Goal: Transaction & Acquisition: Purchase product/service

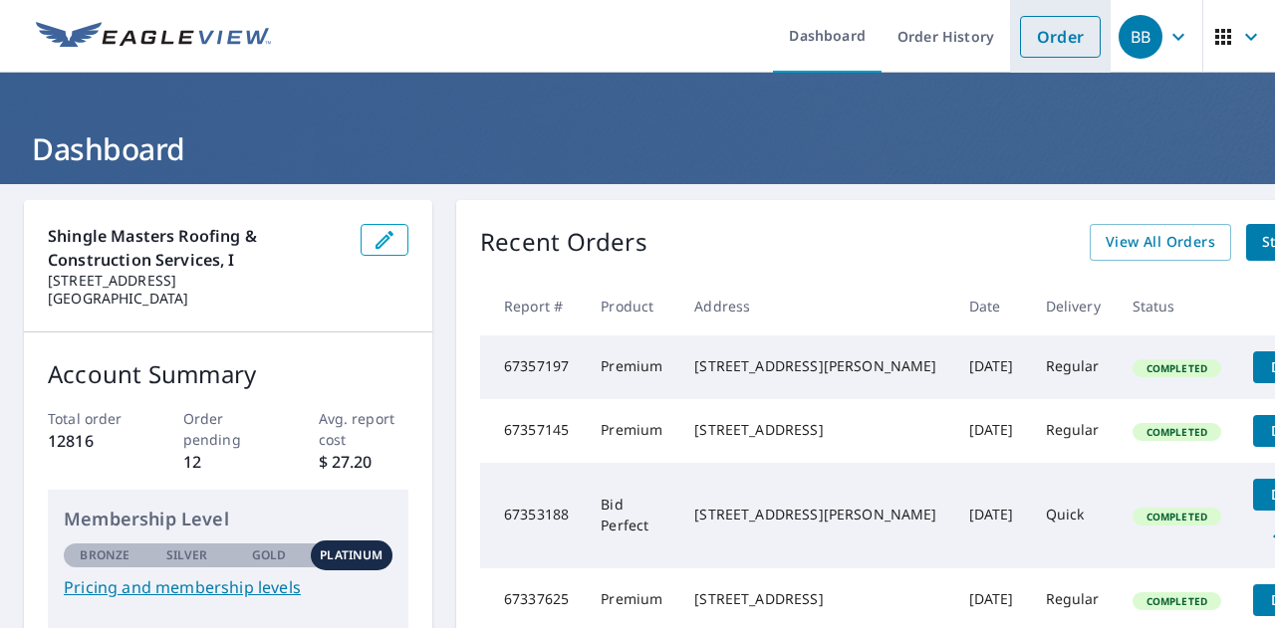
click at [1020, 56] on link "Order" at bounding box center [1060, 37] width 81 height 42
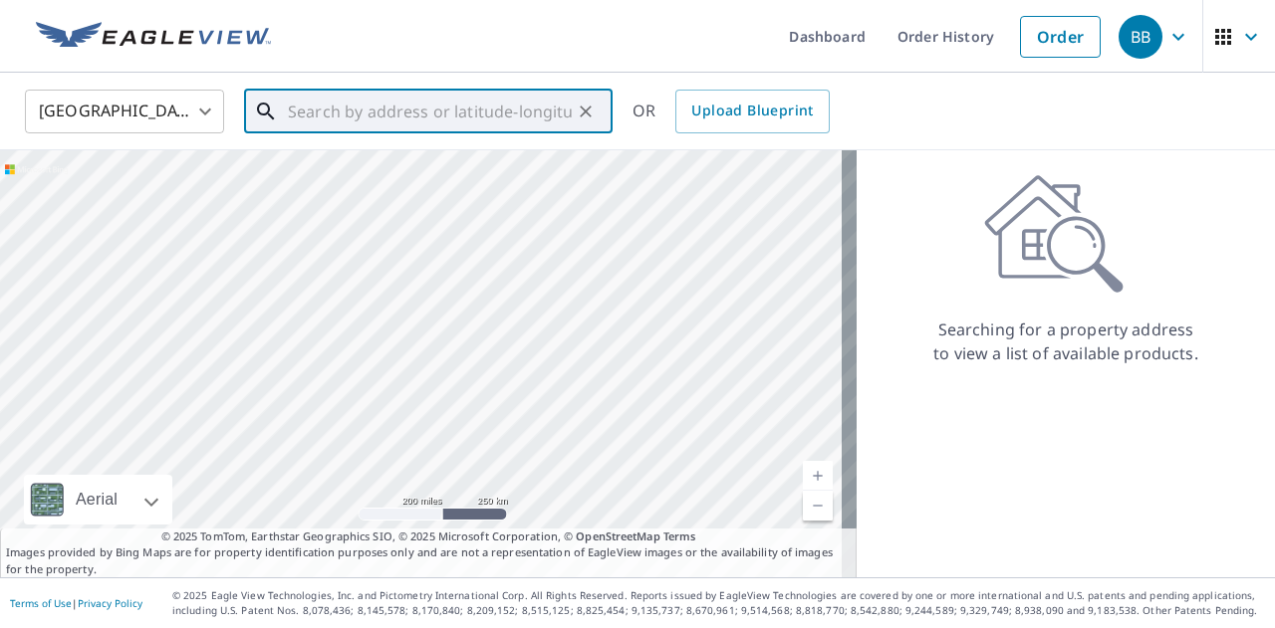
paste input "[STREET_ADDRESS]"
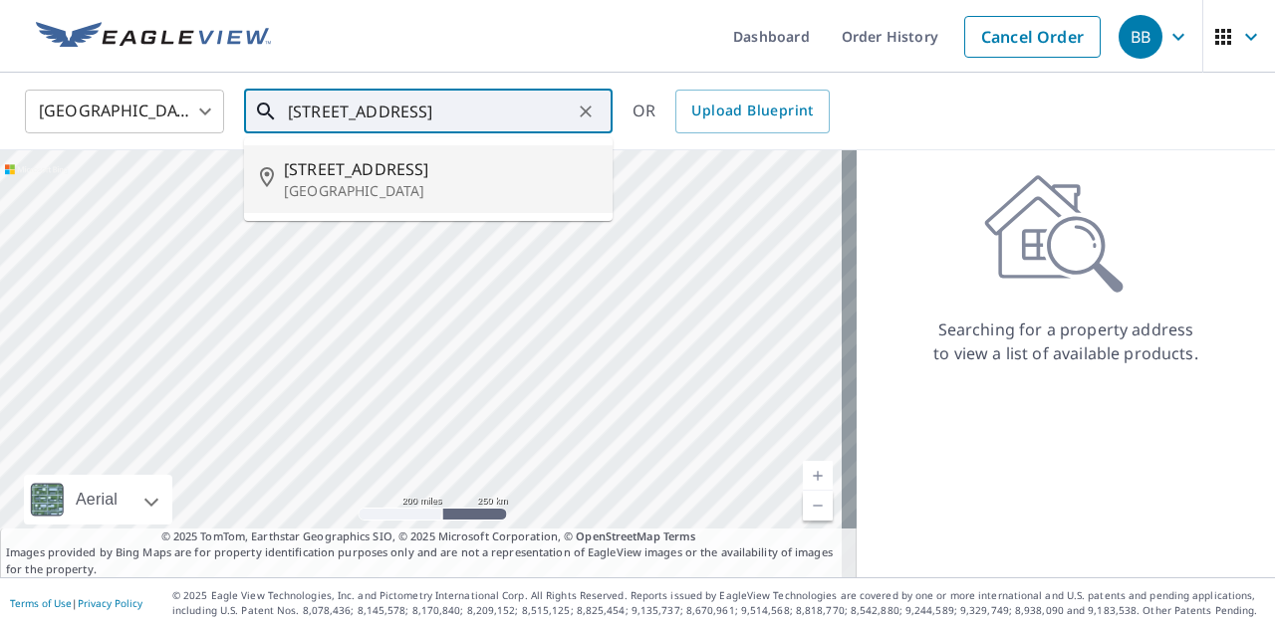
click at [418, 157] on span "[STREET_ADDRESS]" at bounding box center [440, 169] width 313 height 24
type input "[STREET_ADDRESS]"
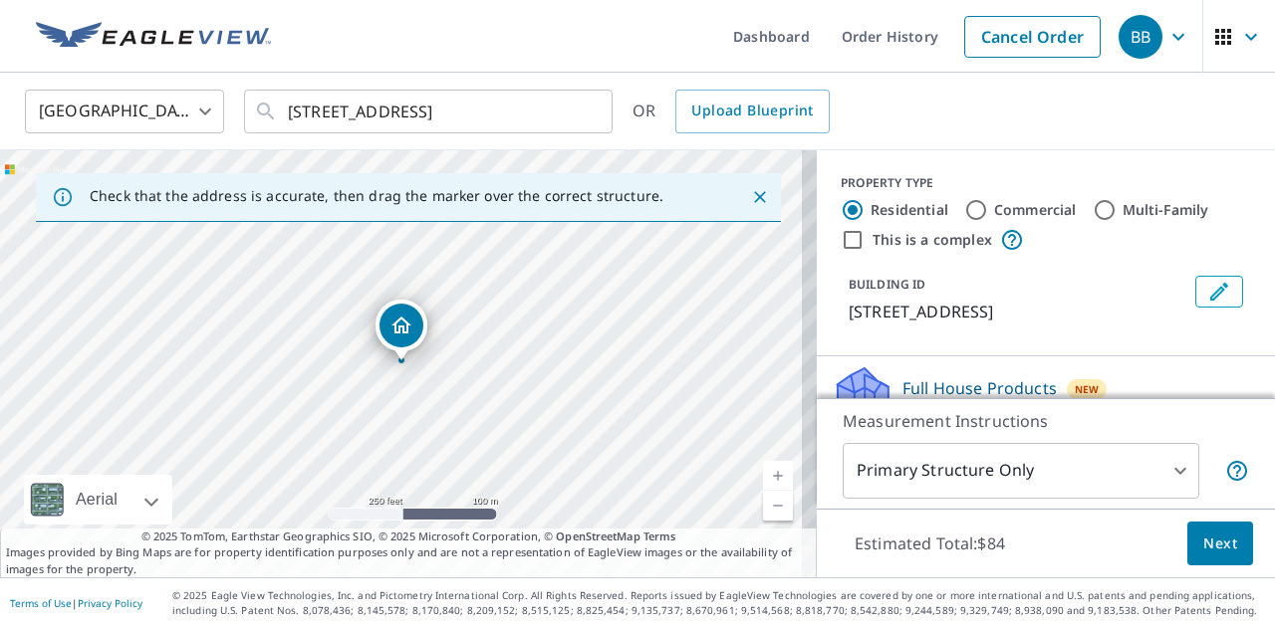
click at [763, 472] on link "Current Level 17, Zoom In" at bounding box center [778, 476] width 30 height 30
click at [763, 472] on link "Current Level 17.447458976971223, Zoom In" at bounding box center [778, 476] width 30 height 30
click at [763, 472] on link "Current Level 17.98189819362469, Zoom In Disabled" at bounding box center [778, 476] width 30 height 30
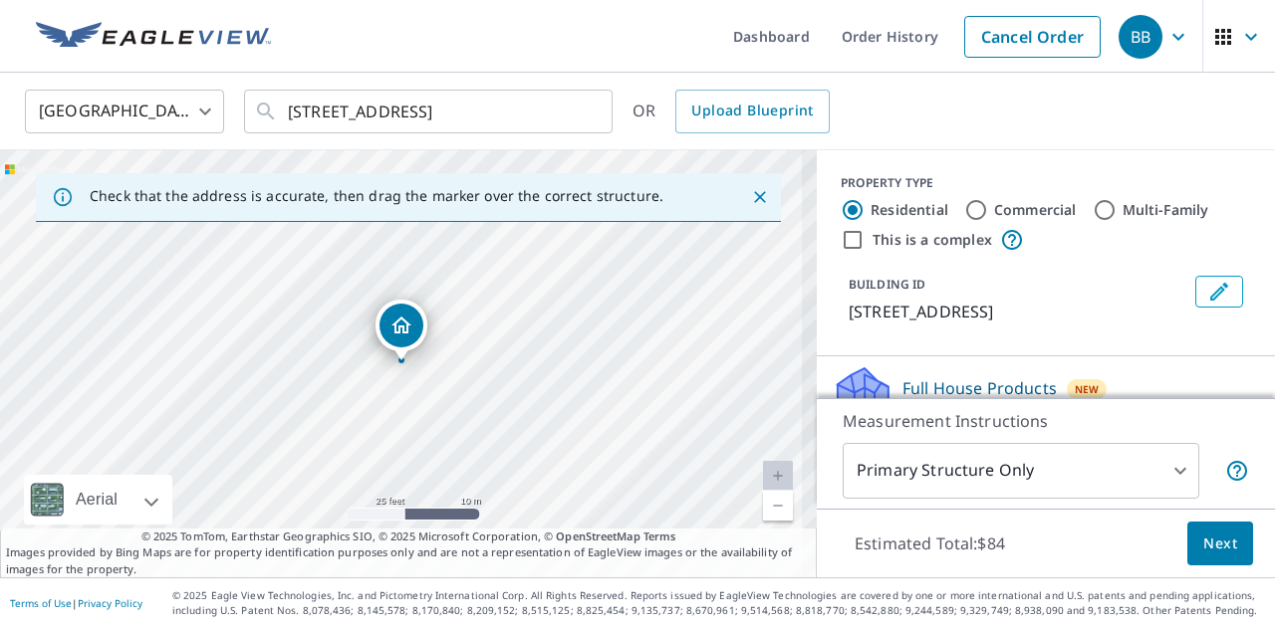
click at [763, 472] on link "Current Level 20, Zoom In Disabled" at bounding box center [778, 476] width 30 height 30
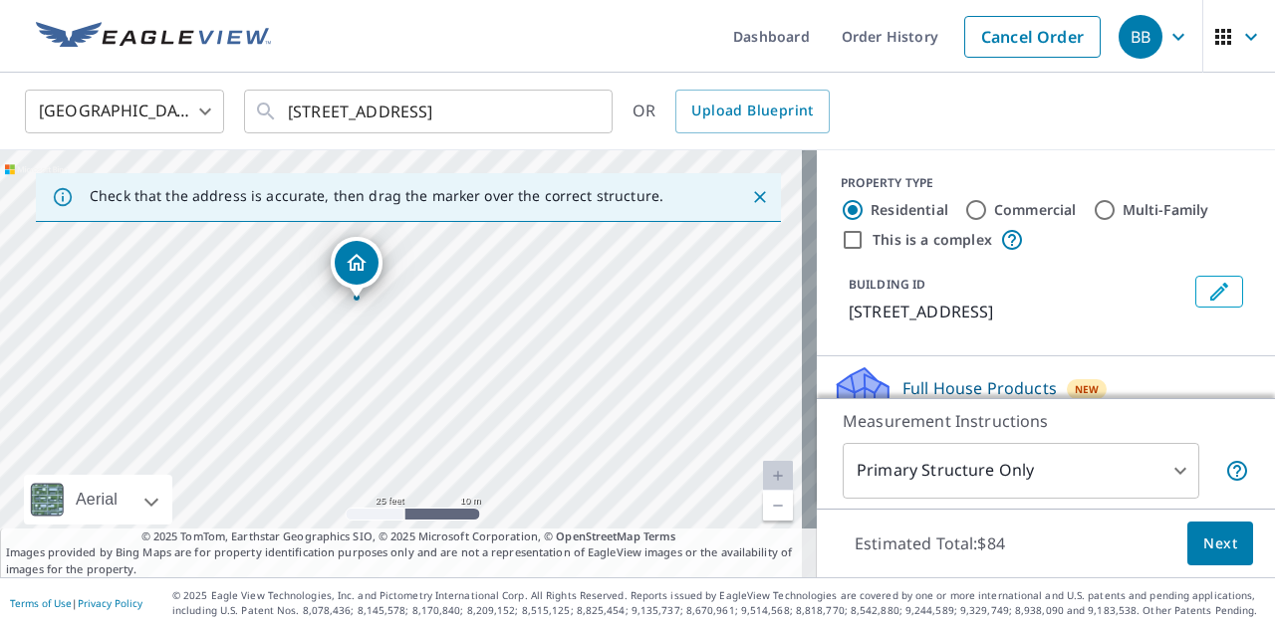
drag, startPoint x: 399, startPoint y: 330, endPoint x: 354, endPoint y: 267, distance: 77.1
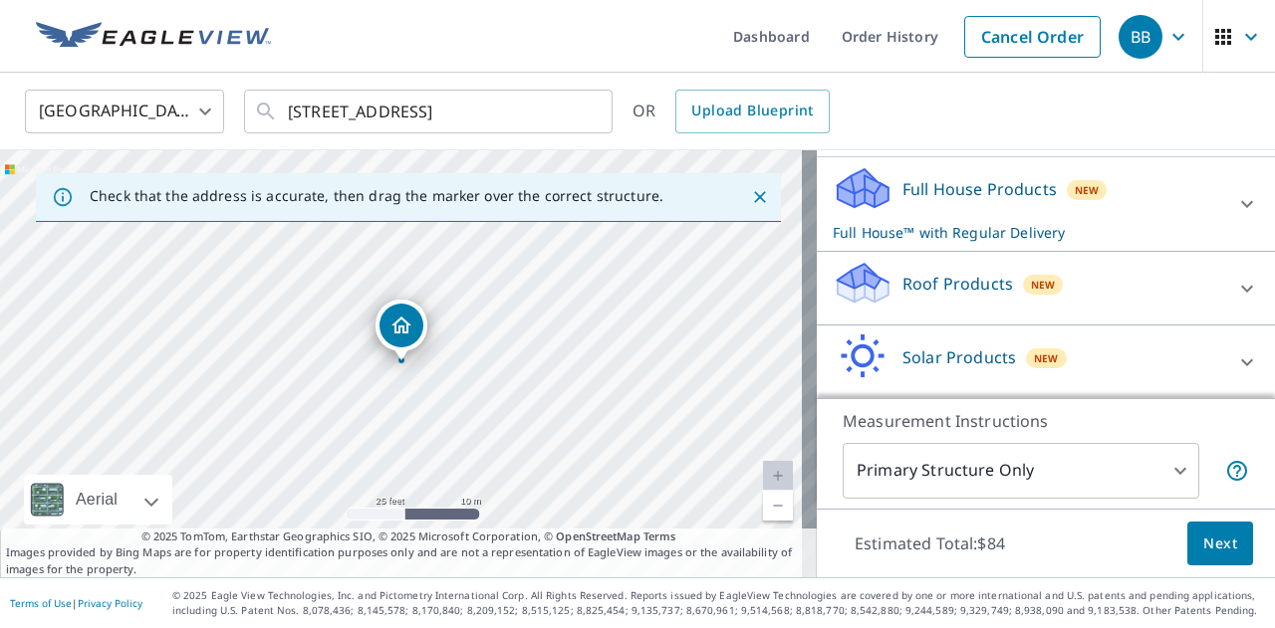
scroll to position [200, 0]
click at [1235, 300] on icon at bounding box center [1247, 288] width 24 height 24
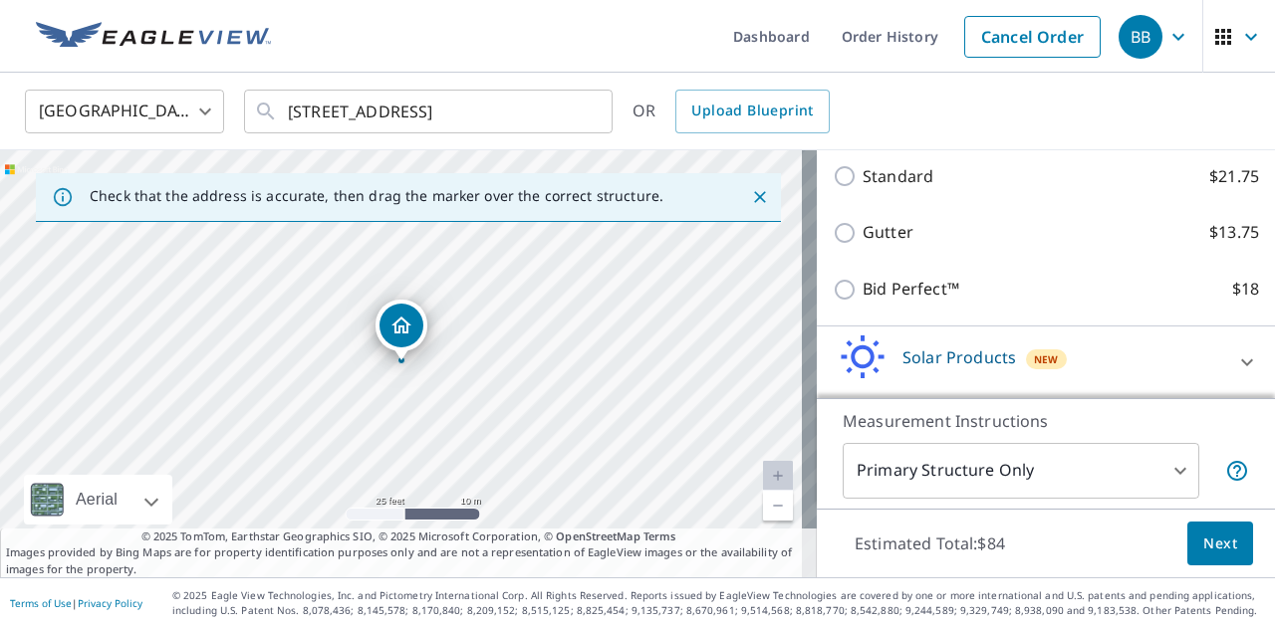
scroll to position [427, 0]
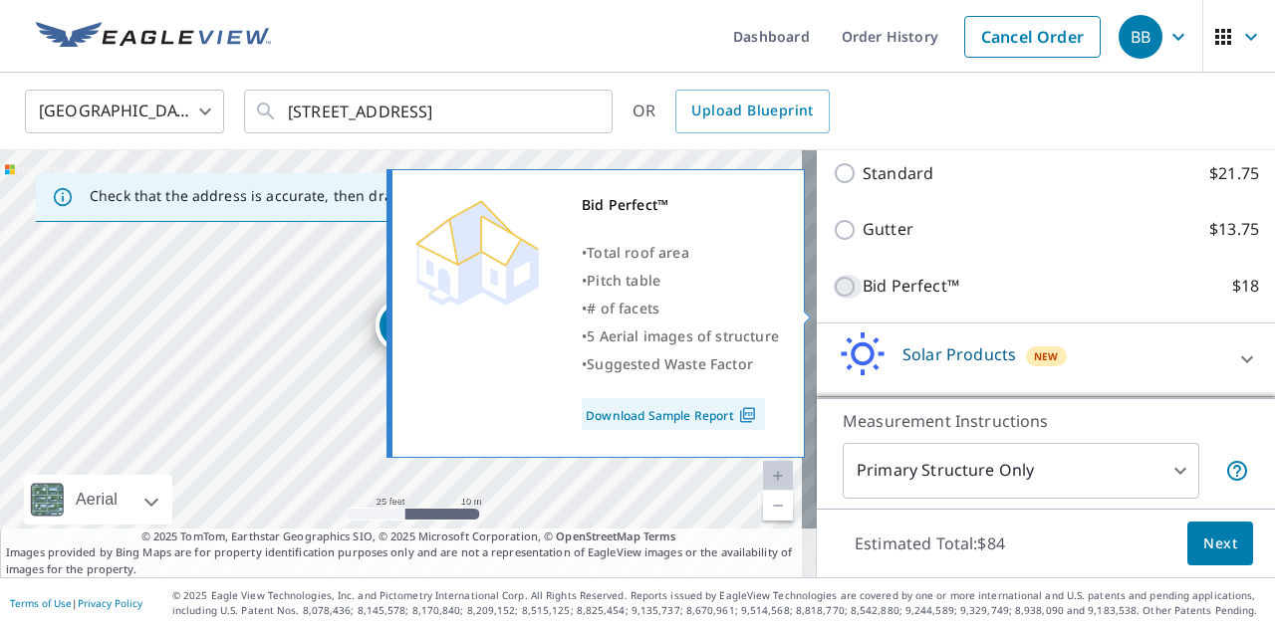
click at [832, 299] on input "Bid Perfect™ $18" at bounding box center [847, 287] width 30 height 24
checkbox input "true"
checkbox input "false"
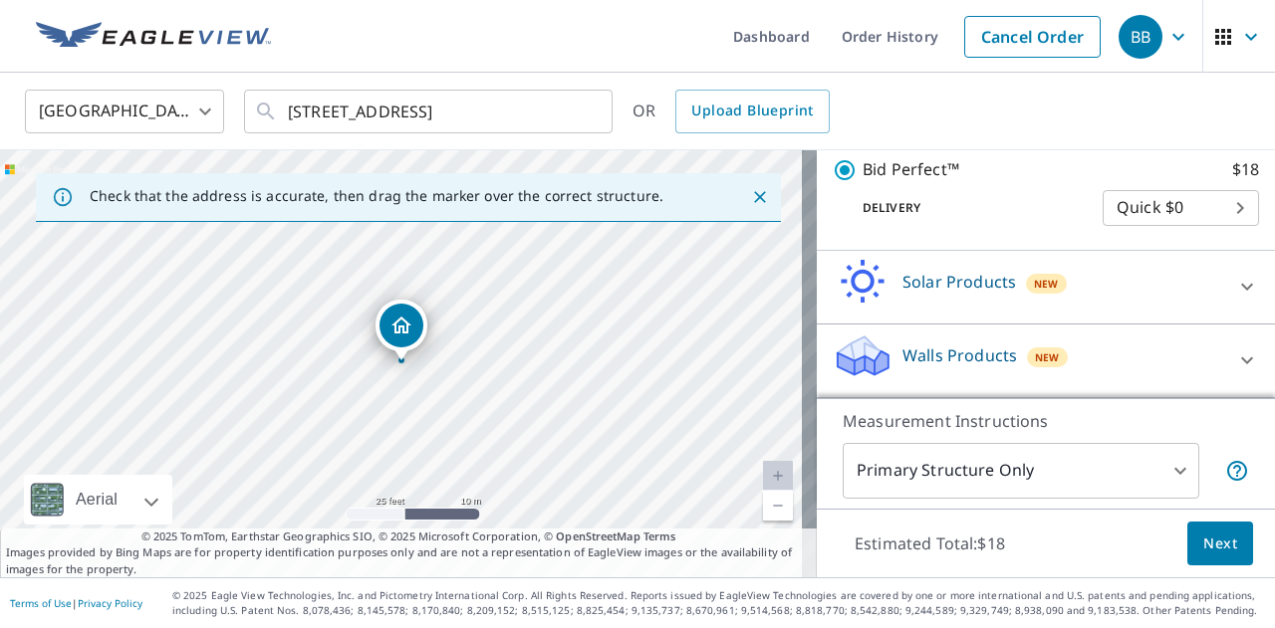
scroll to position [566, 0]
click at [1205, 533] on span "Next" at bounding box center [1220, 544] width 34 height 25
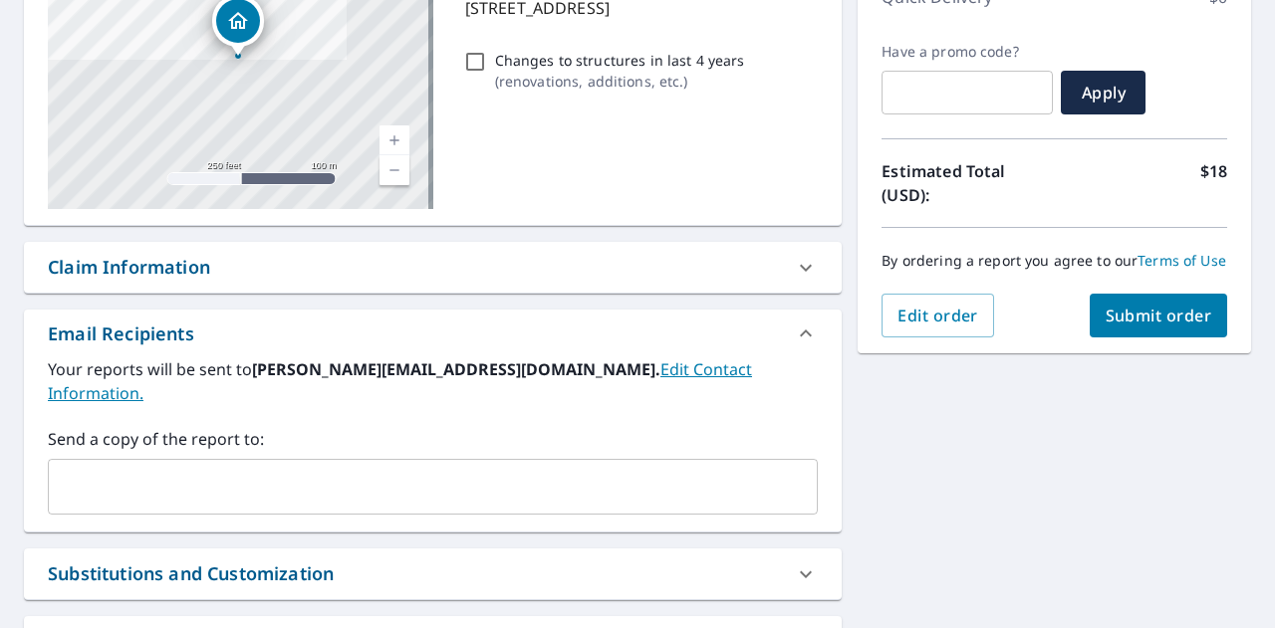
scroll to position [308, 0]
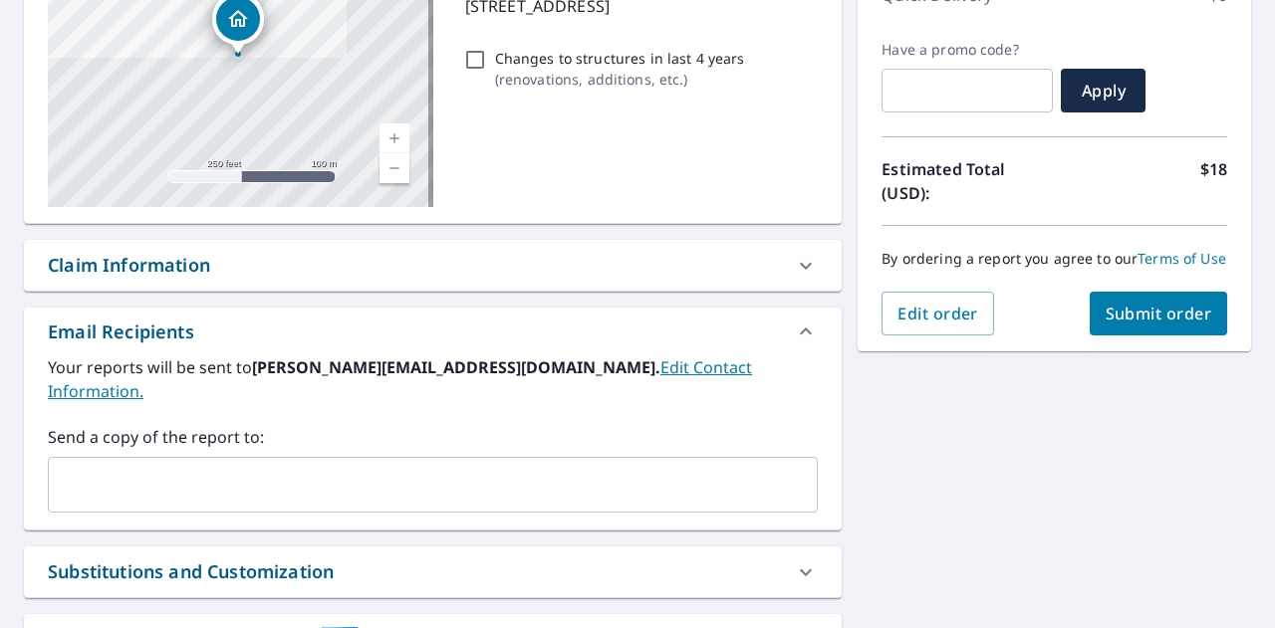
click at [1127, 324] on span "Submit order" at bounding box center [1158, 314] width 107 height 22
checkbox input "true"
